Goal: Find specific page/section: Find specific page/section

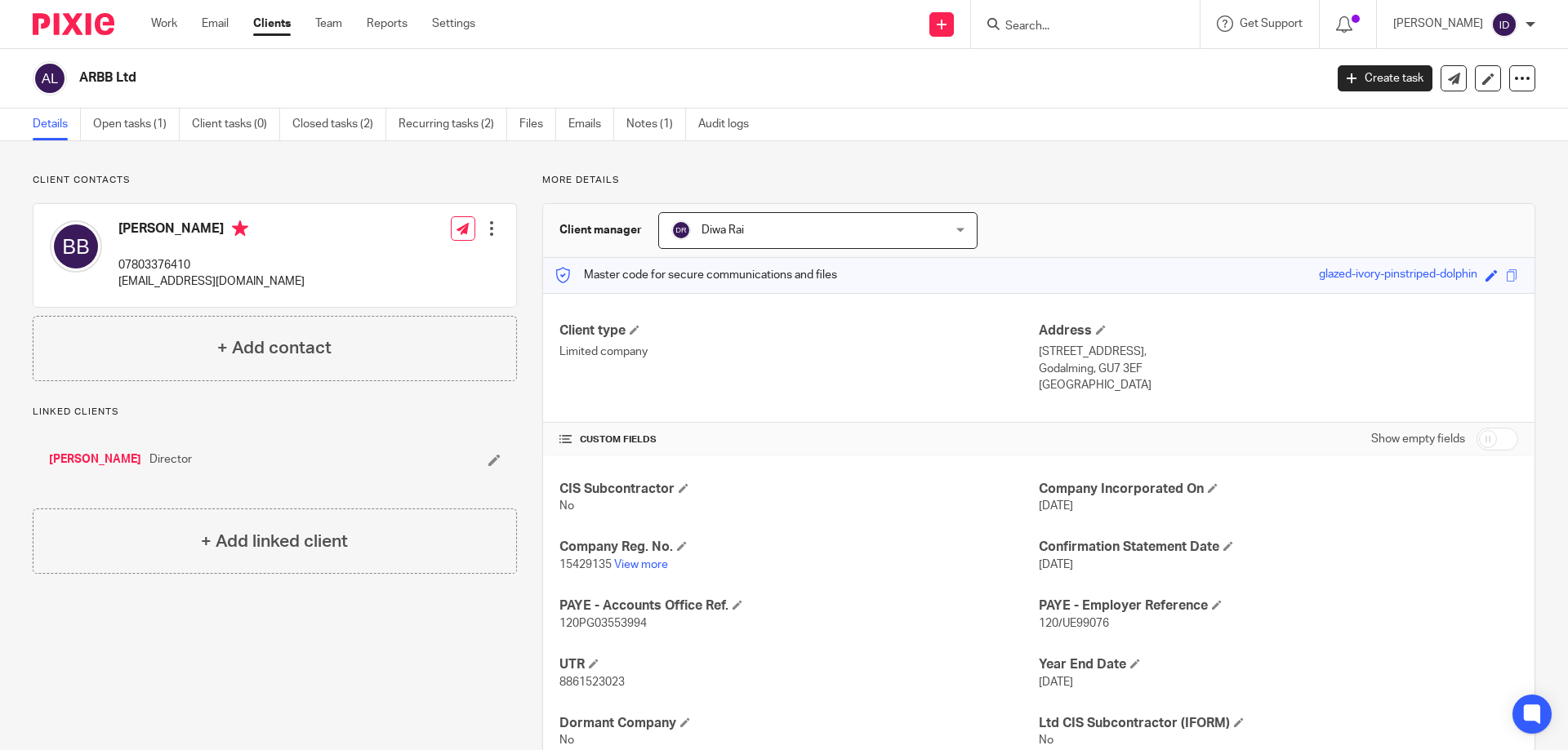
click at [1053, 22] on input "Search" at bounding box center [1077, 26] width 147 height 14
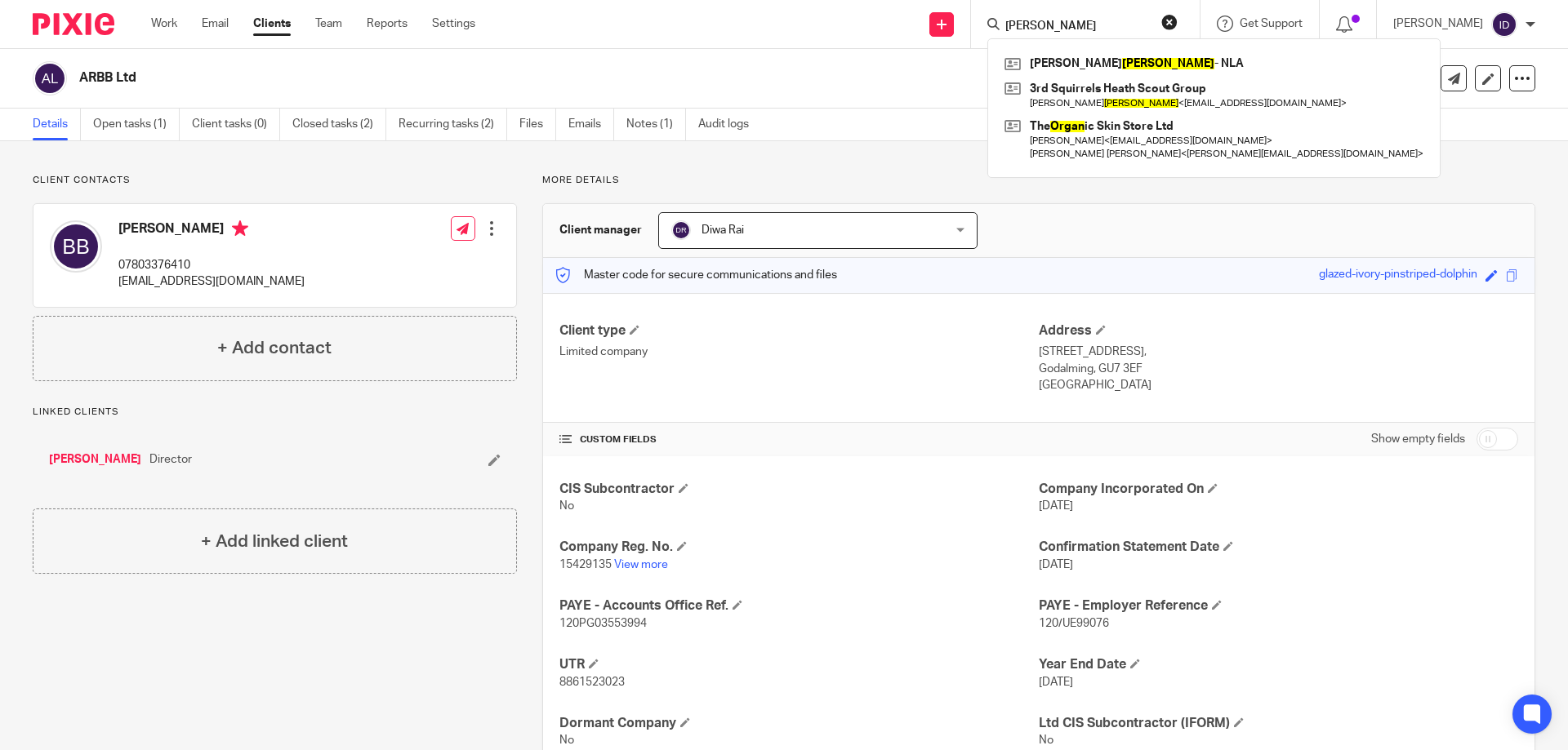
drag, startPoint x: 1087, startPoint y: 28, endPoint x: 1009, endPoint y: 18, distance: 78.6
click at [1009, 18] on div "[PERSON_NAME] [PERSON_NAME] - NLA 3rd Squirrels Heath Scout Group [PERSON_NAME]…" at bounding box center [1085, 24] width 229 height 48
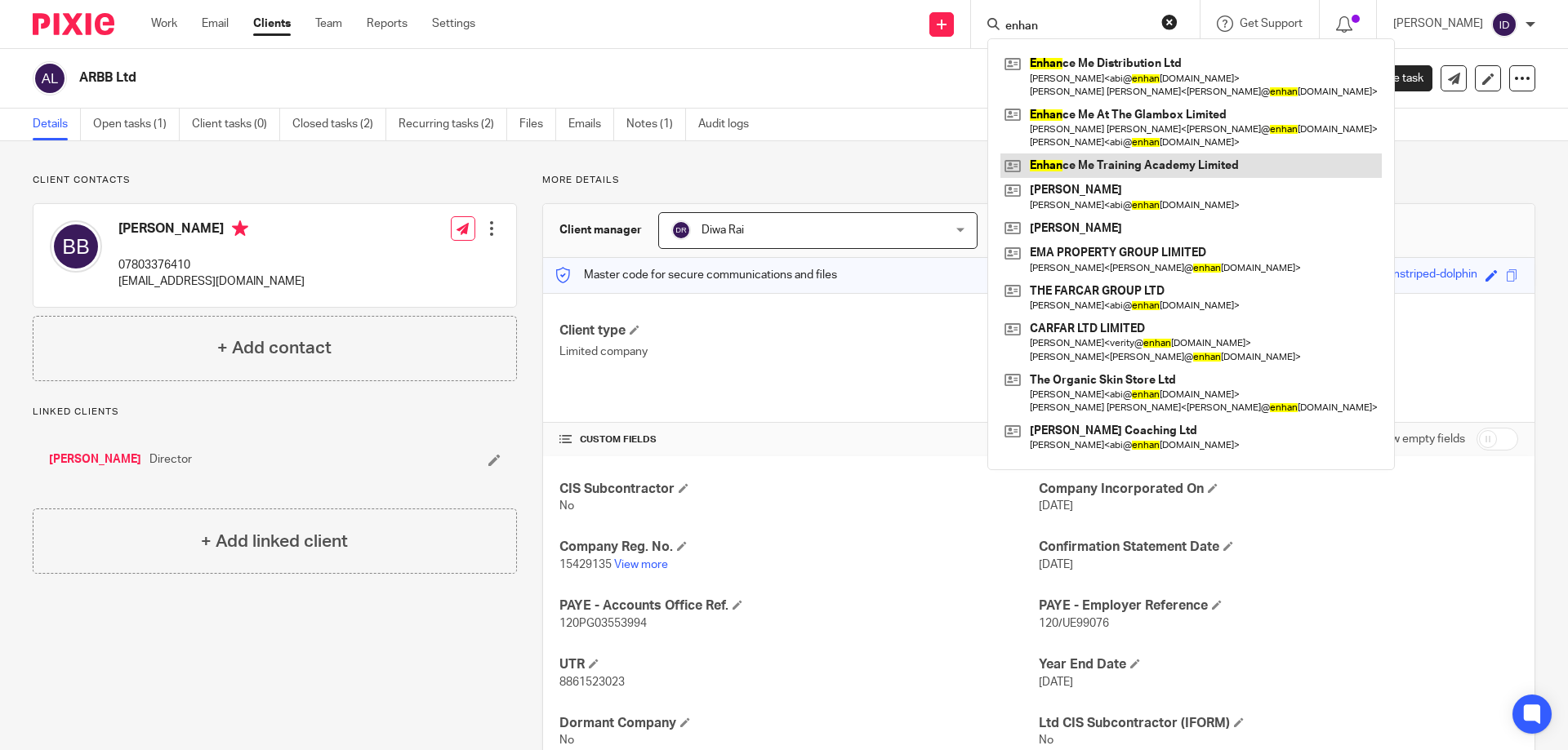
type input "enhan"
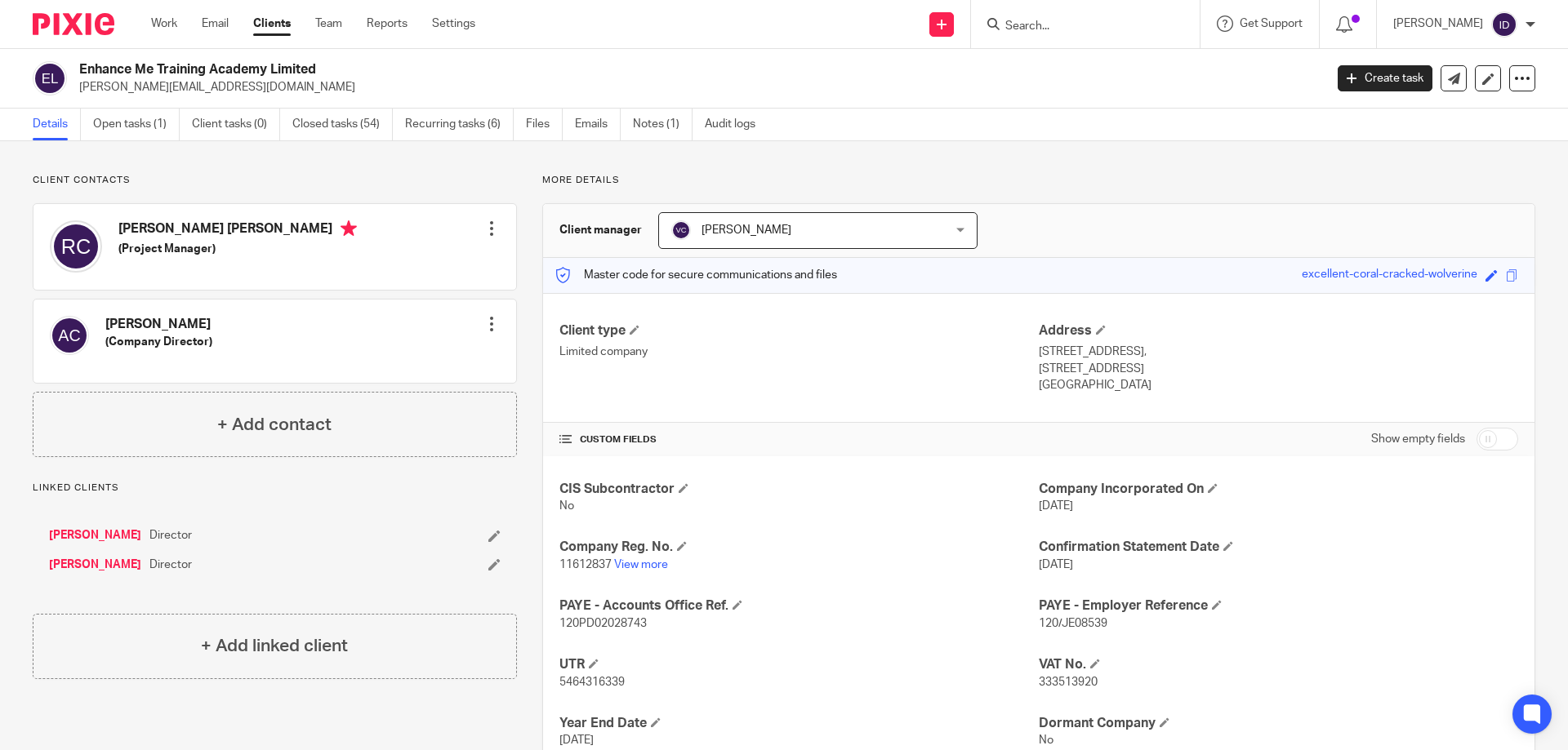
click at [1056, 20] on input "Search" at bounding box center [1077, 26] width 147 height 14
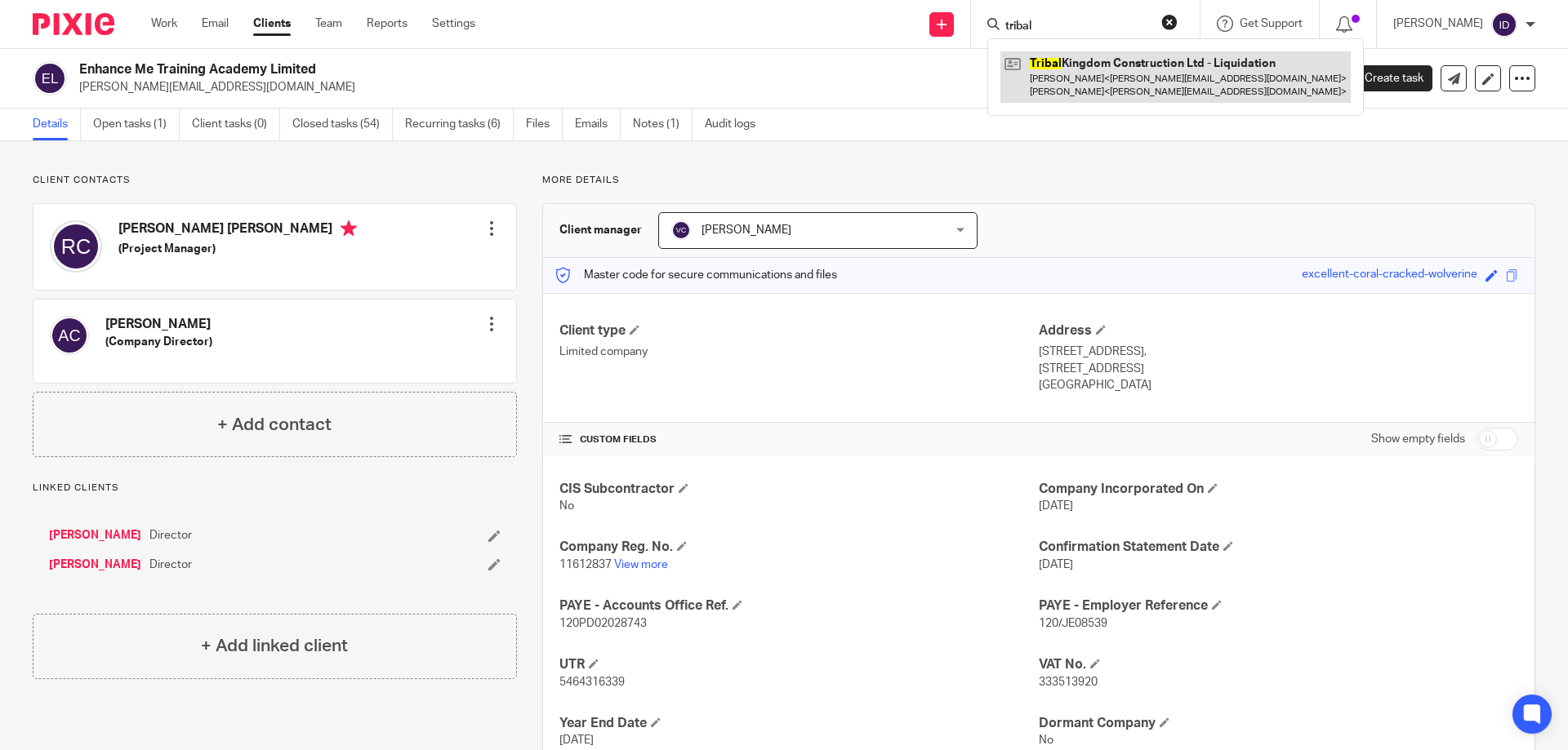
type input "tribal"
click at [1109, 81] on link at bounding box center [1176, 77] width 351 height 51
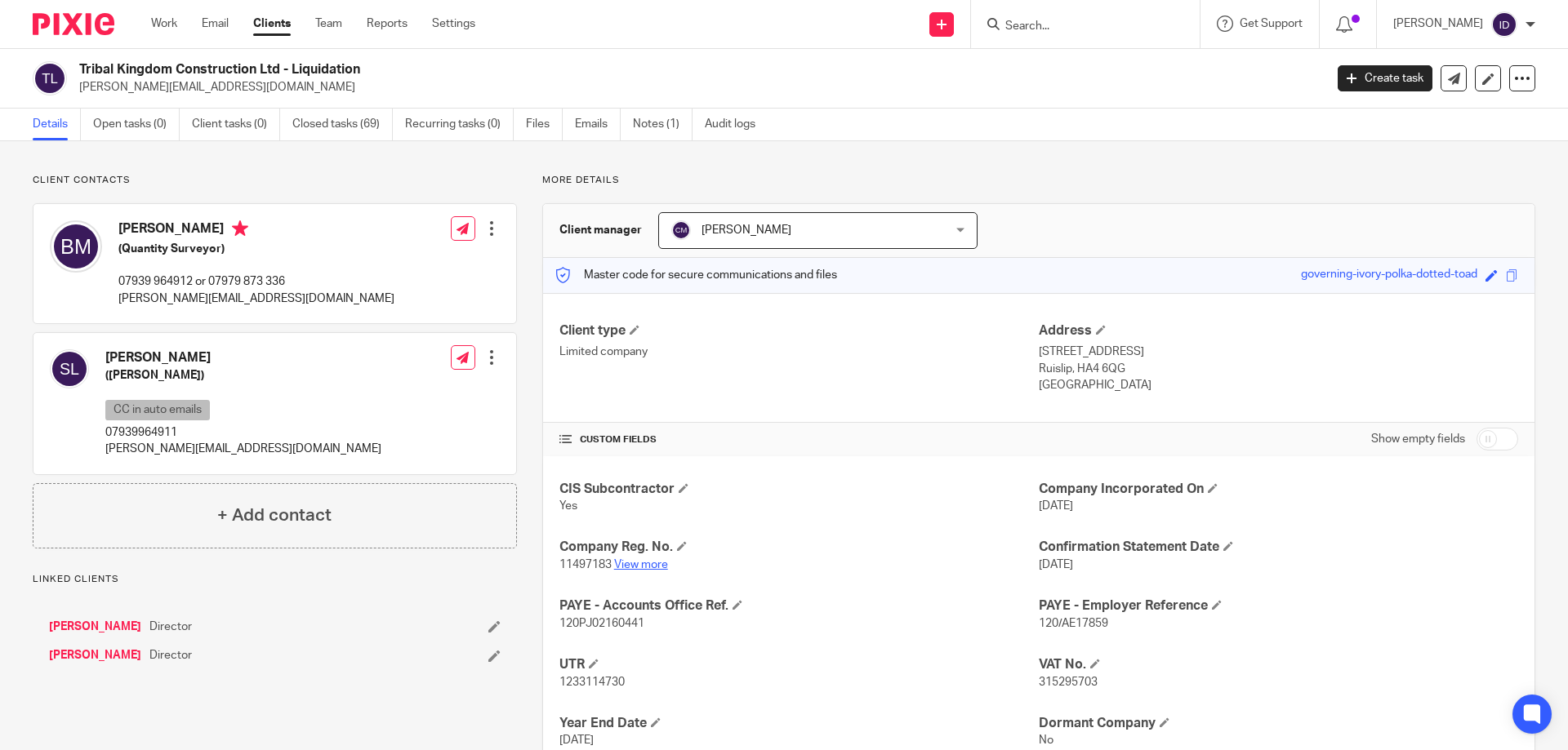
click at [648, 565] on link "View more" at bounding box center [641, 565] width 54 height 11
click at [1085, 27] on input "Search" at bounding box center [1077, 26] width 147 height 14
click at [1041, 24] on input "Search" at bounding box center [1077, 26] width 147 height 14
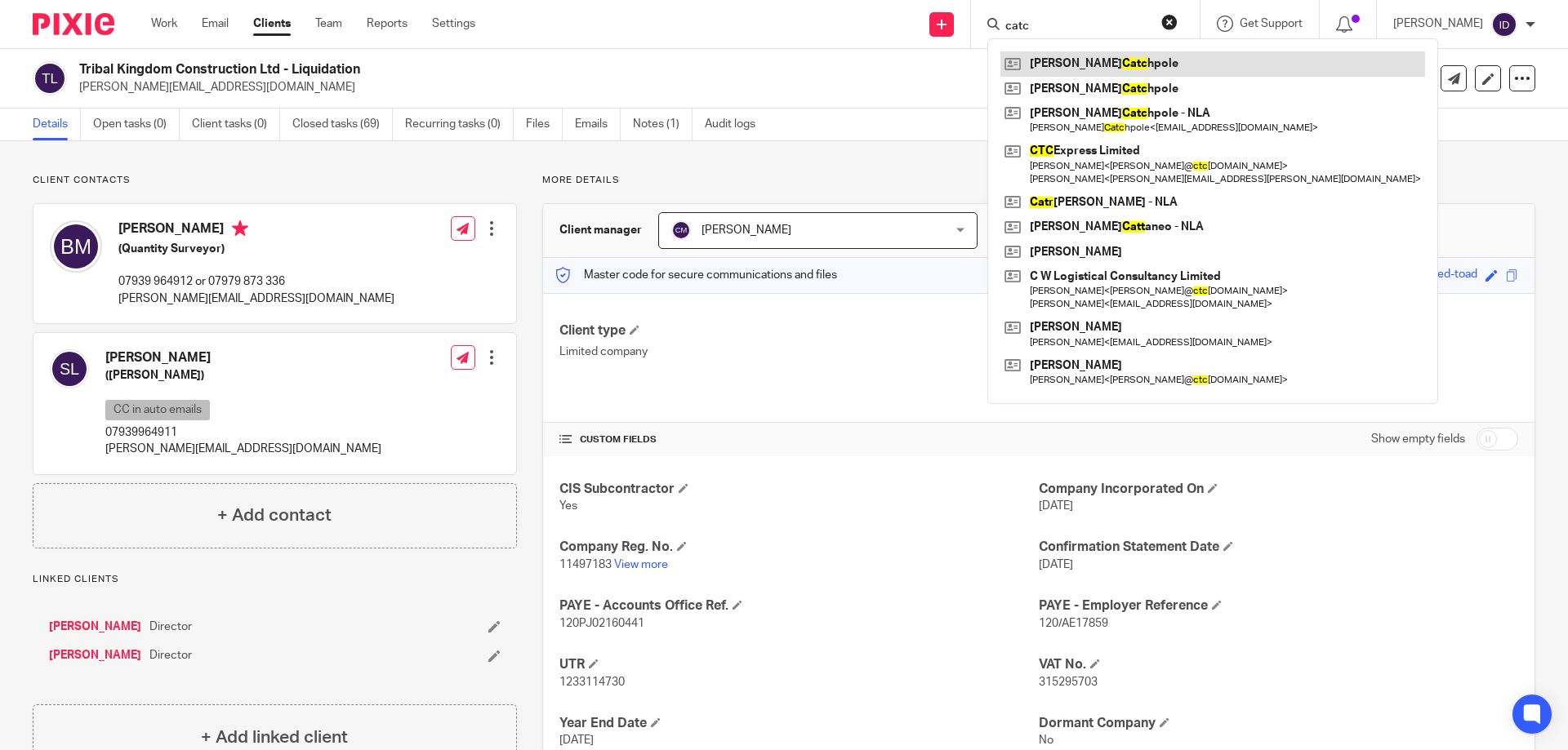
type input "catc"
click at [1098, 65] on link at bounding box center [1212, 63] width 425 height 25
